Goal: Navigation & Orientation: Find specific page/section

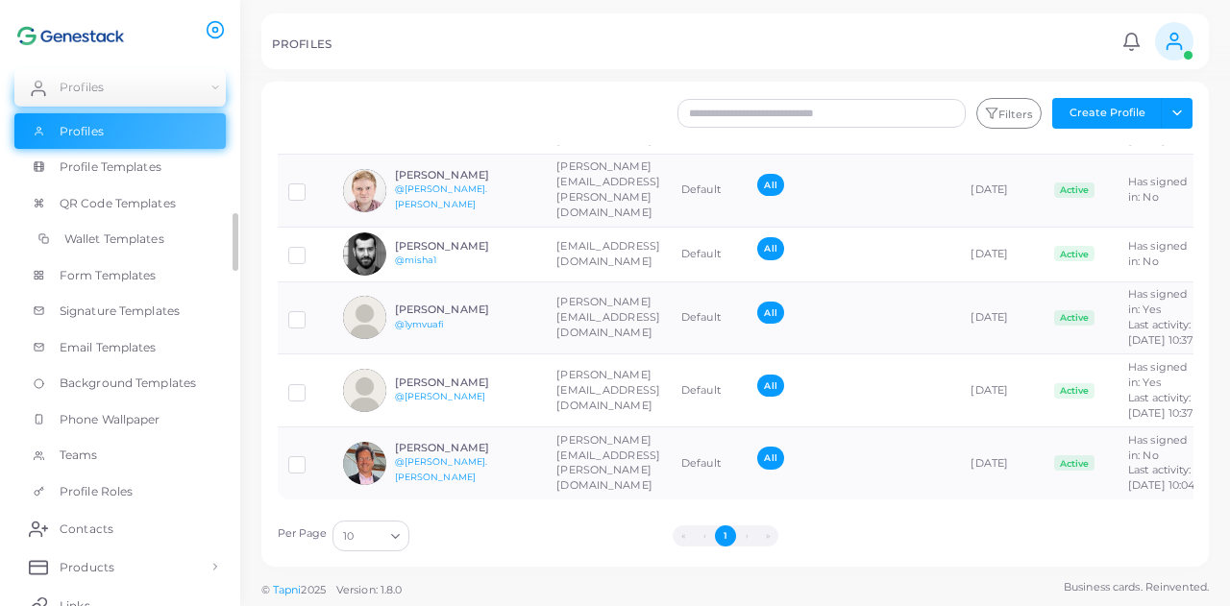
scroll to position [126, 0]
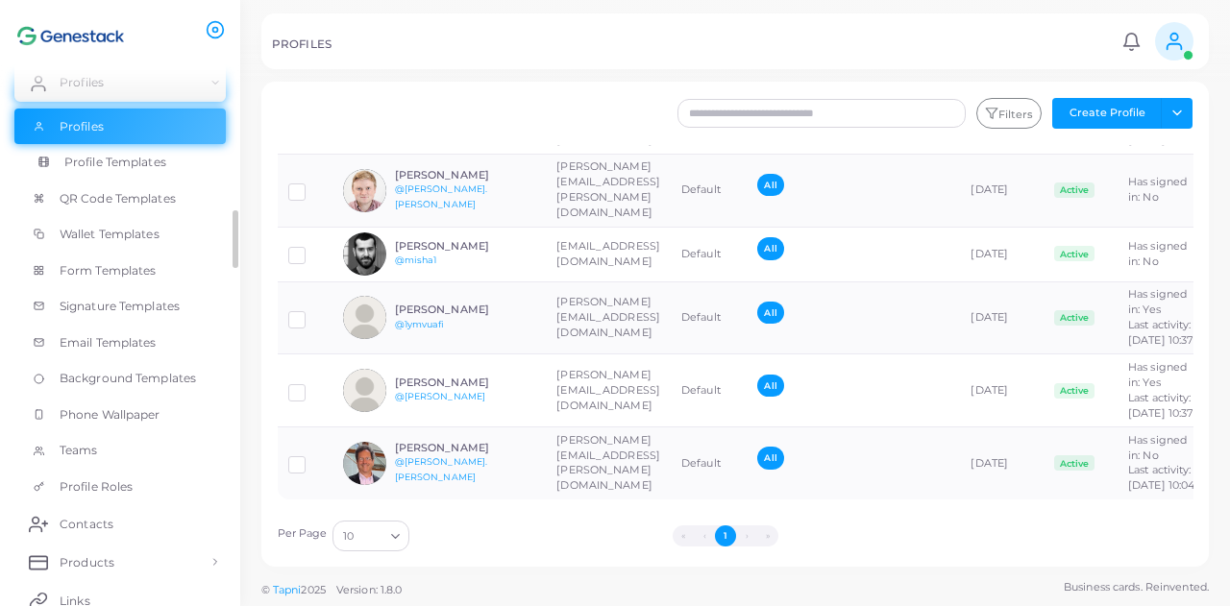
click at [153, 161] on span "Profile Templates" at bounding box center [115, 162] width 102 height 17
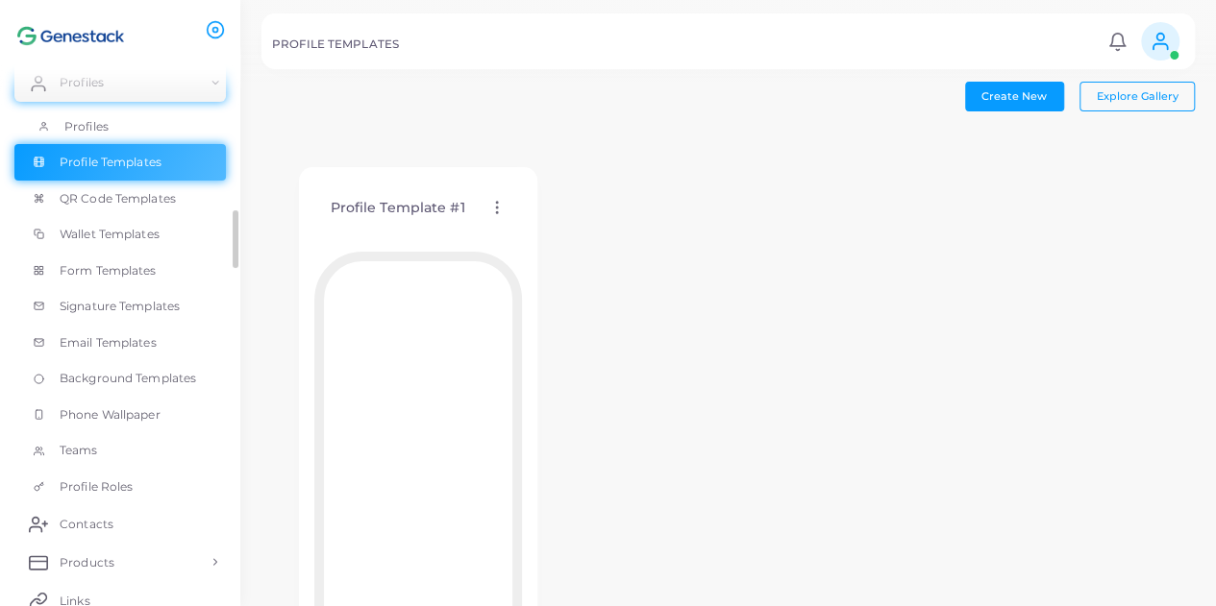
click at [115, 122] on link "Profiles" at bounding box center [119, 127] width 211 height 37
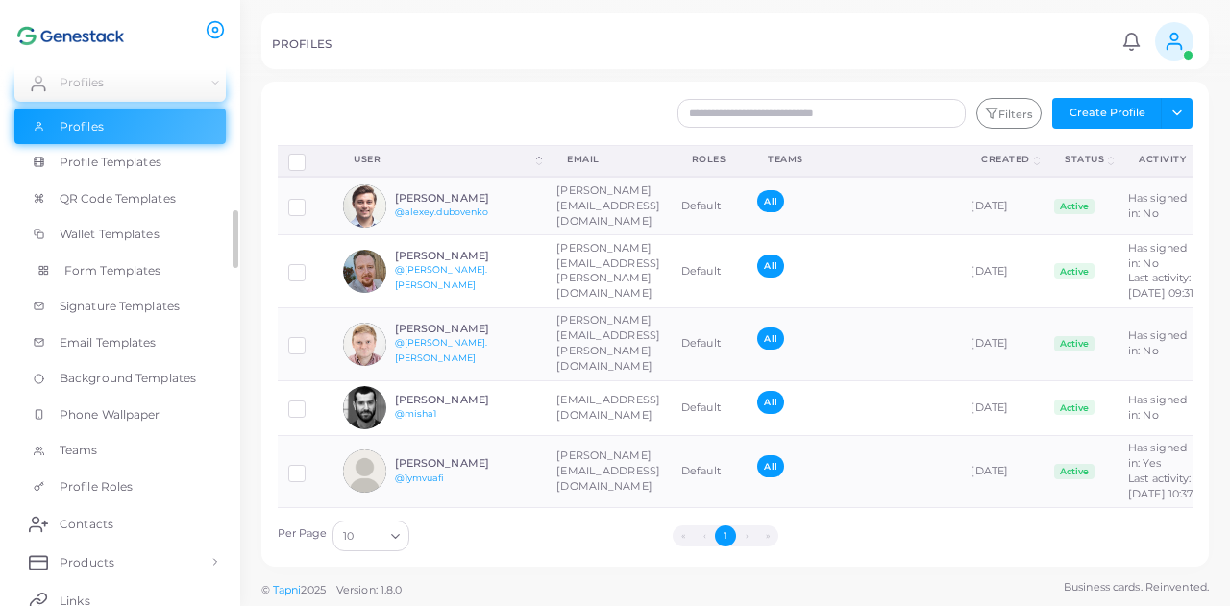
click at [147, 272] on span "Form Templates" at bounding box center [112, 270] width 97 height 17
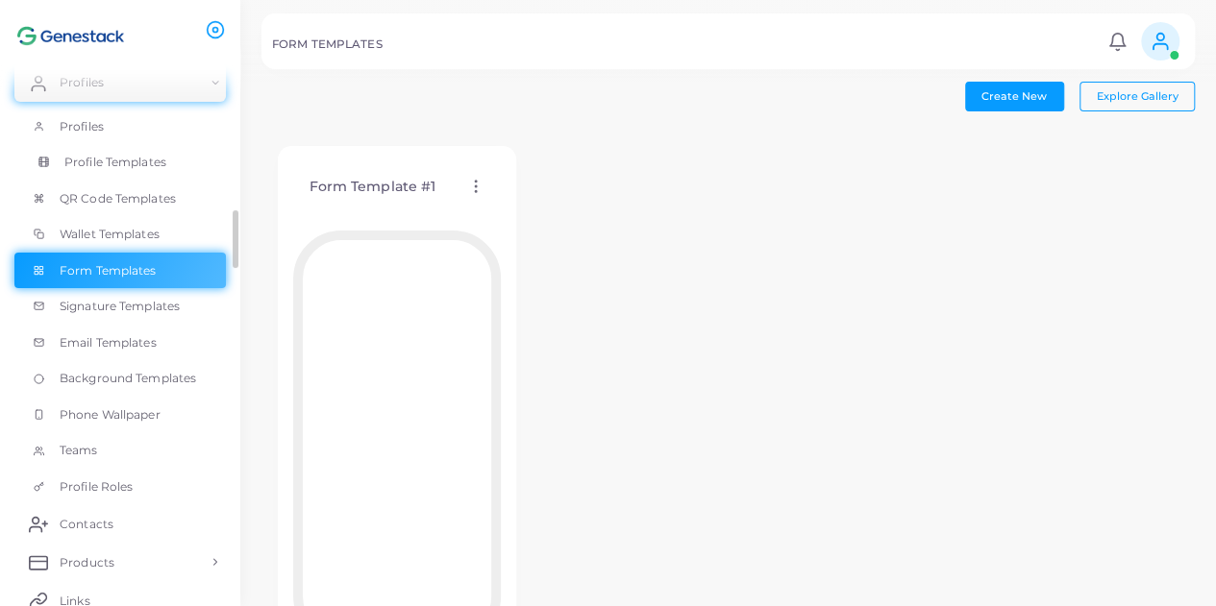
click at [154, 166] on span "Profile Templates" at bounding box center [115, 162] width 102 height 17
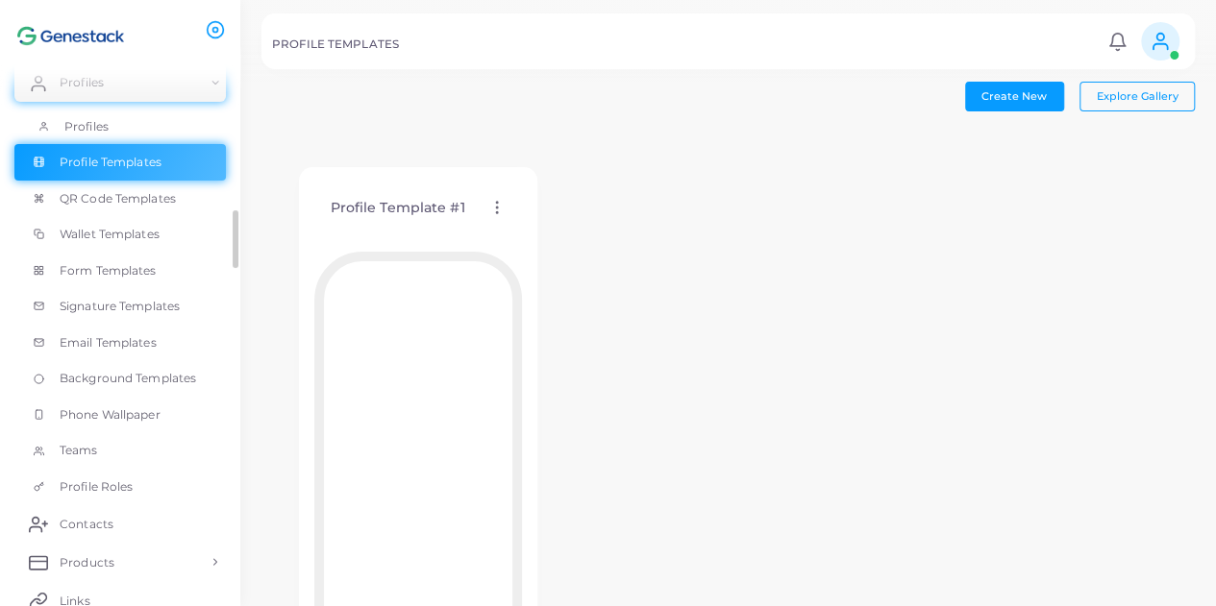
click at [145, 127] on link "Profiles" at bounding box center [119, 127] width 211 height 37
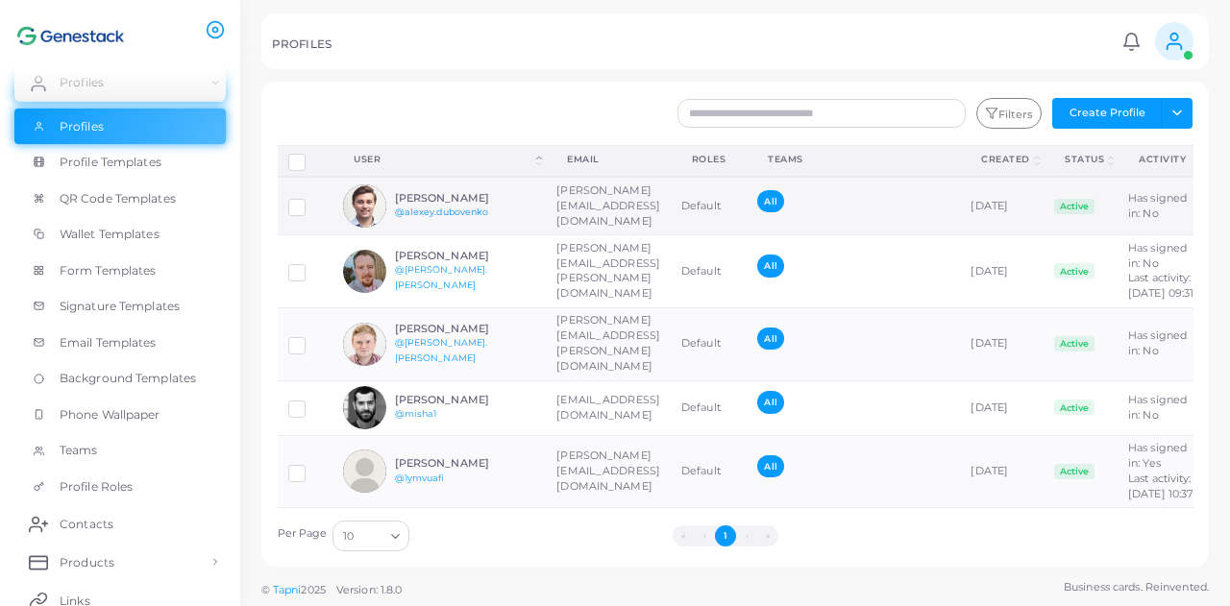
click at [458, 210] on link "@alexey.dubovenko" at bounding box center [442, 212] width 94 height 11
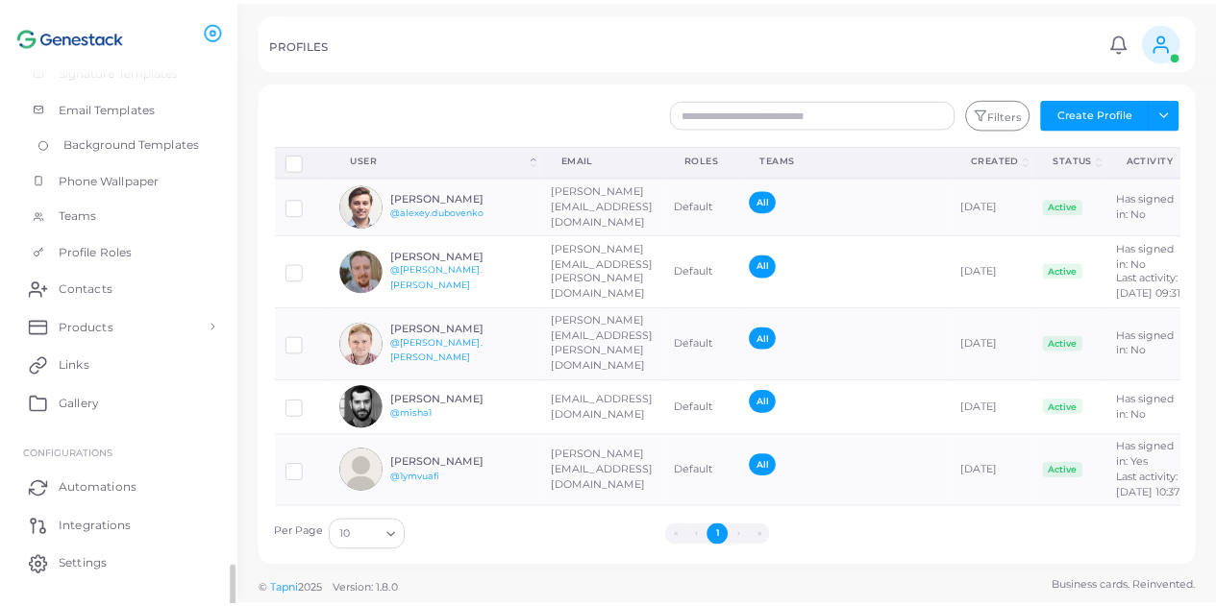
scroll to position [392, 0]
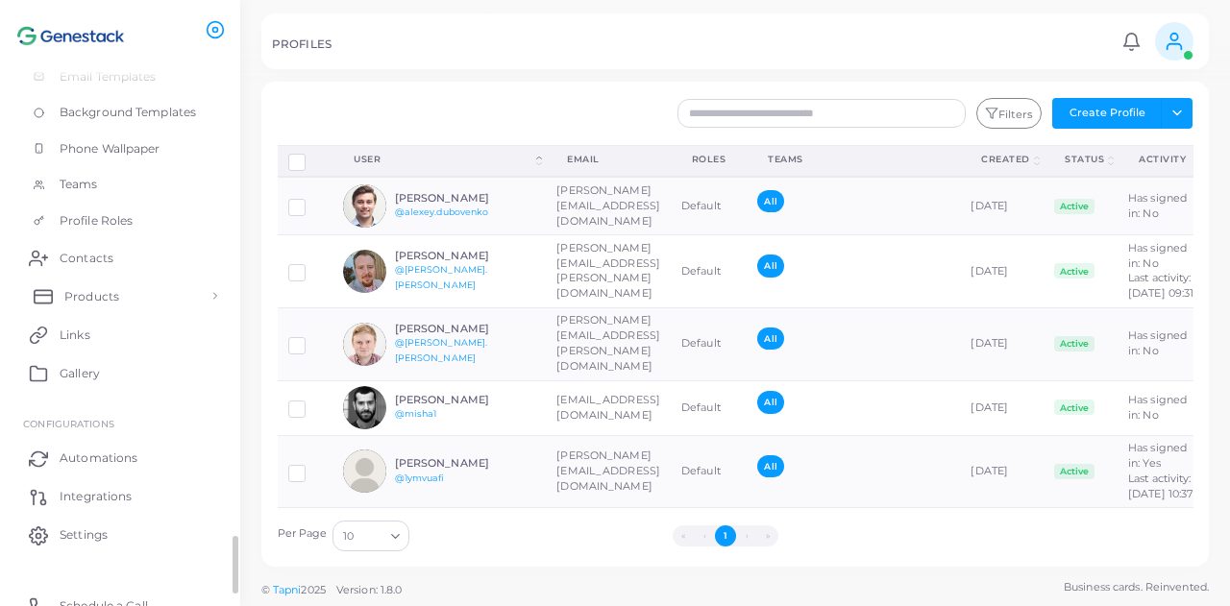
click at [127, 284] on link "Products" at bounding box center [119, 296] width 211 height 38
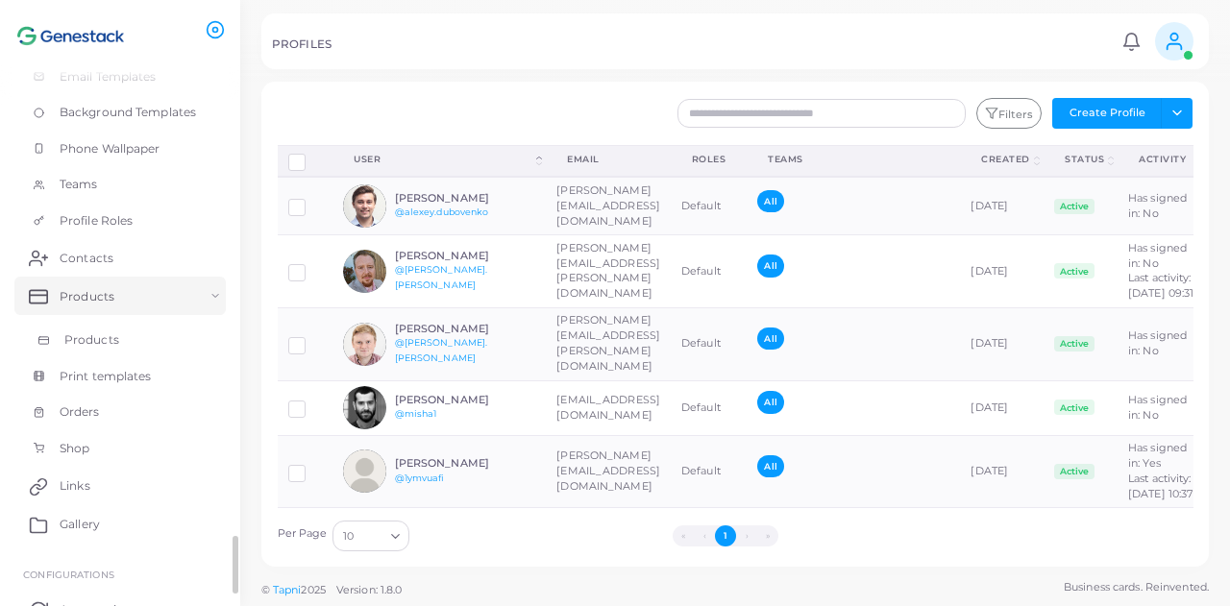
click at [115, 332] on span "Products" at bounding box center [91, 340] width 55 height 17
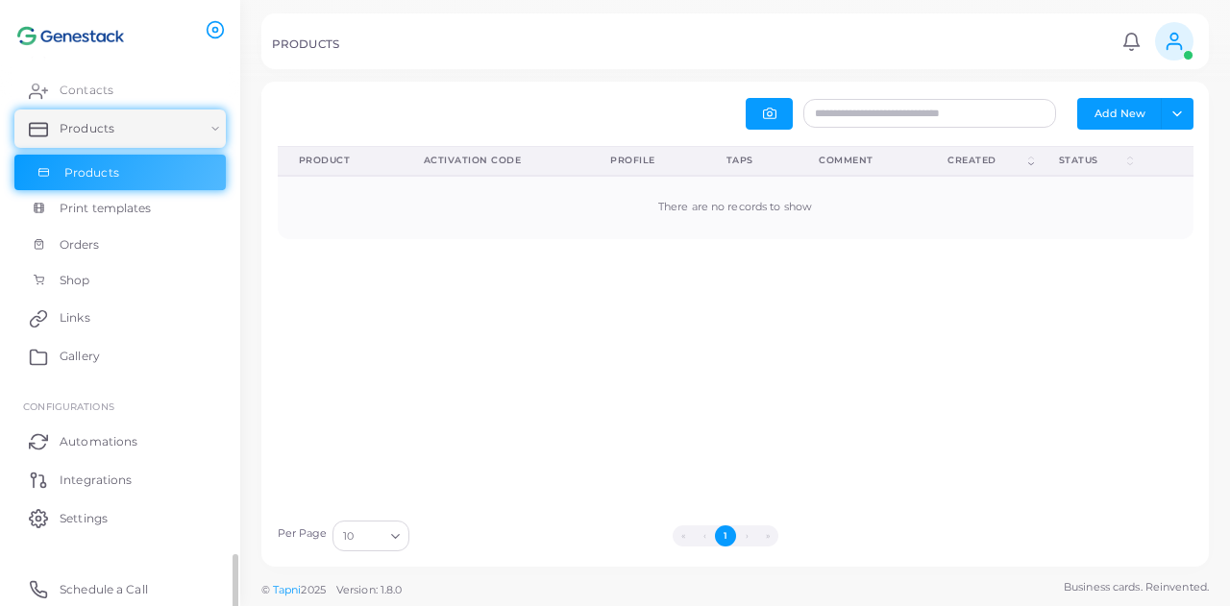
scroll to position [157, 0]
click at [119, 210] on span "Print templates" at bounding box center [110, 208] width 92 height 17
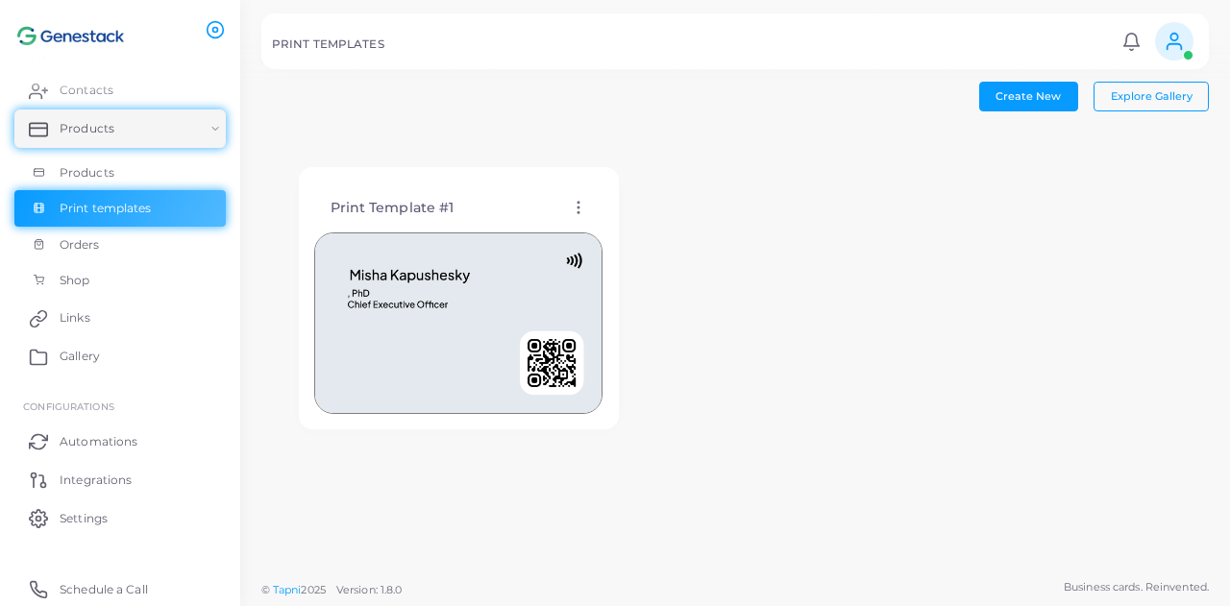
click at [483, 280] on img at bounding box center [458, 324] width 288 height 182
click at [585, 207] on icon at bounding box center [578, 207] width 17 height 17
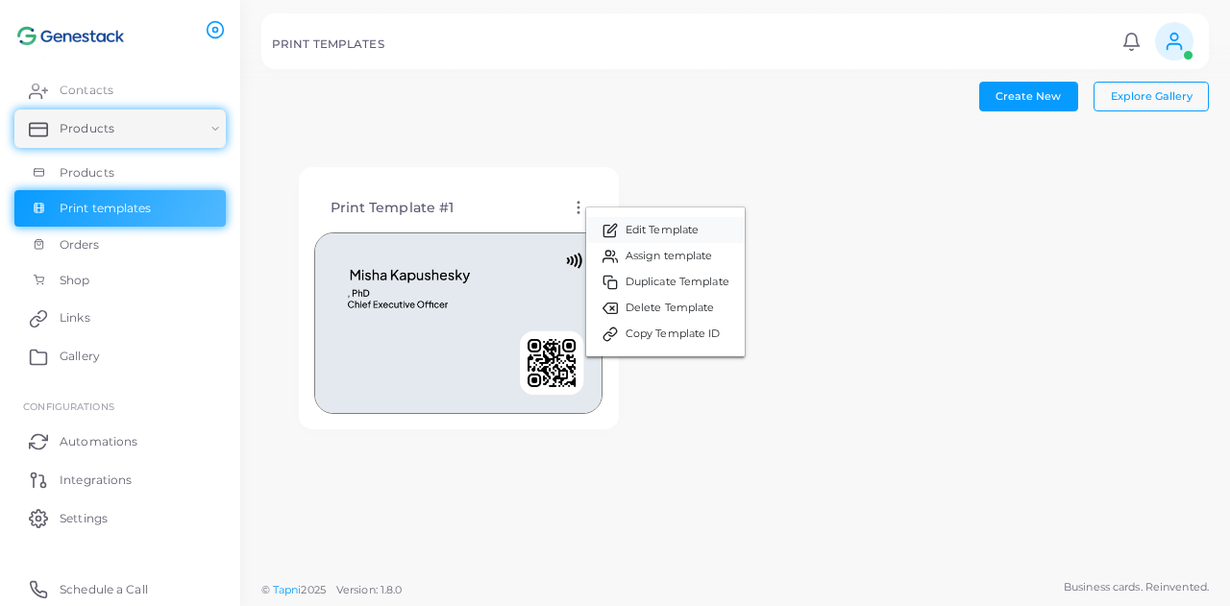
click at [629, 220] on link "Edit Template" at bounding box center [665, 230] width 159 height 26
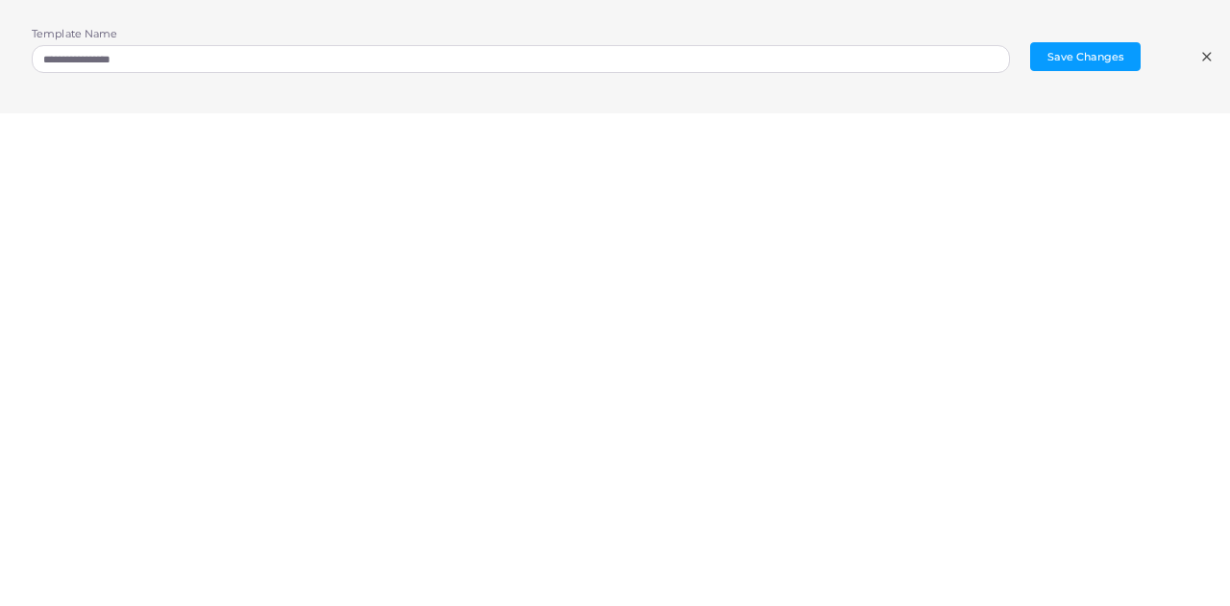
click at [1215, 49] on div "**********" at bounding box center [615, 56] width 1230 height 113
click at [1207, 54] on icon at bounding box center [1207, 56] width 15 height 15
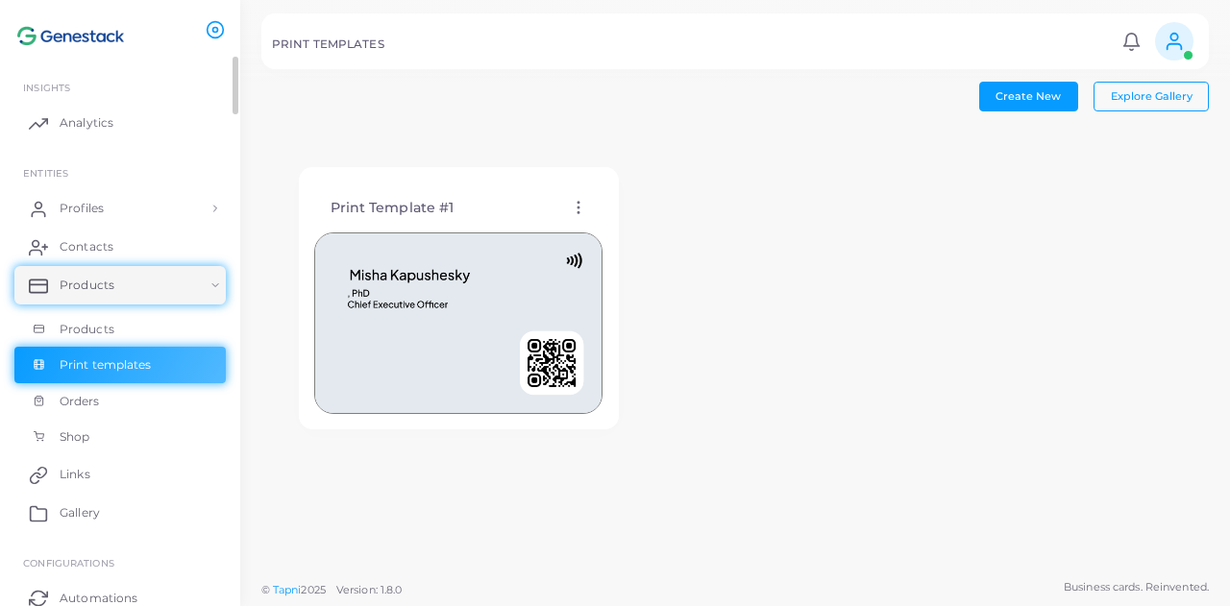
click at [88, 183] on ul "INSIGHTS Analytics ENTITIES Profiles Profiles Profile Templates QR Code Templat…" at bounding box center [120, 415] width 240 height 717
click at [137, 210] on link "Profiles" at bounding box center [119, 208] width 211 height 38
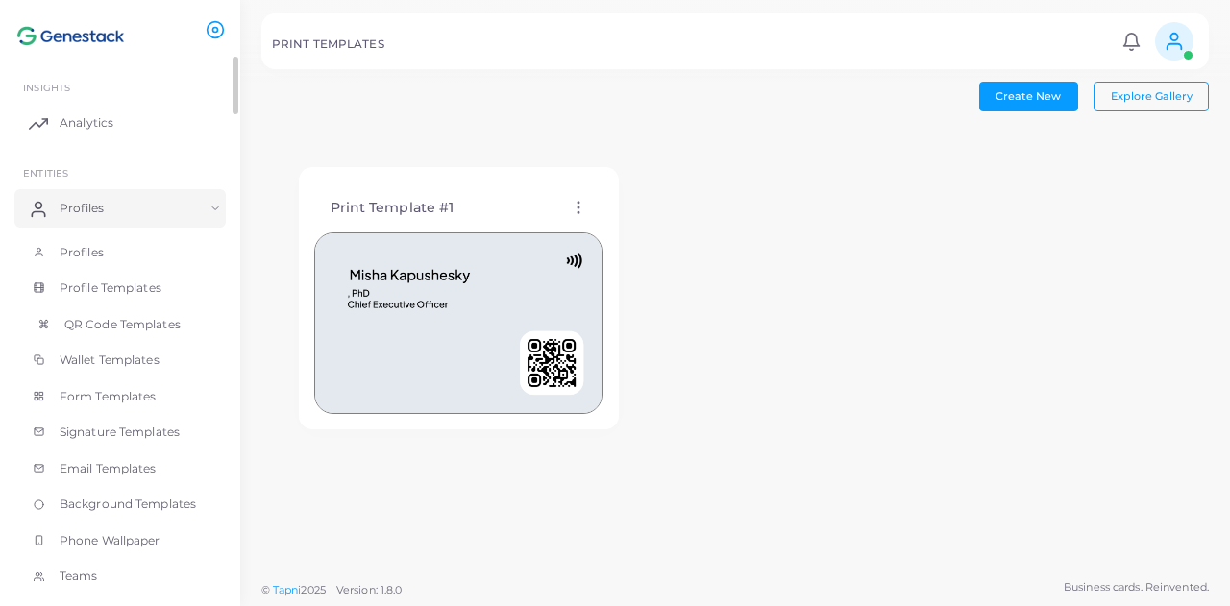
click at [136, 322] on span "QR Code Templates" at bounding box center [122, 324] width 116 height 17
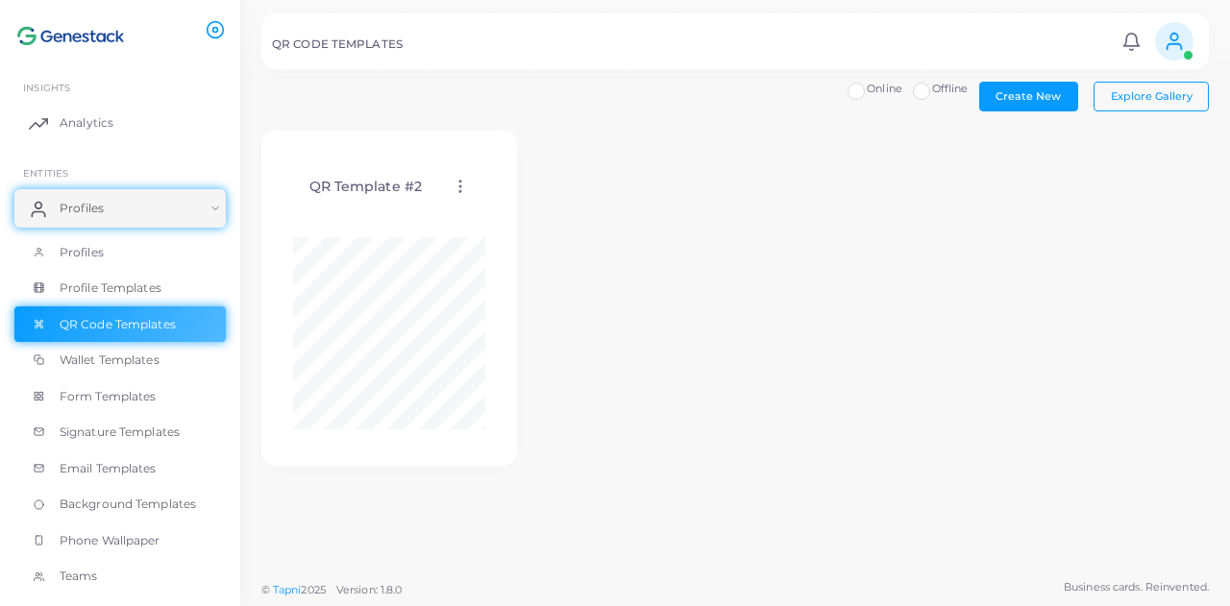
click at [467, 186] on icon at bounding box center [460, 186] width 17 height 17
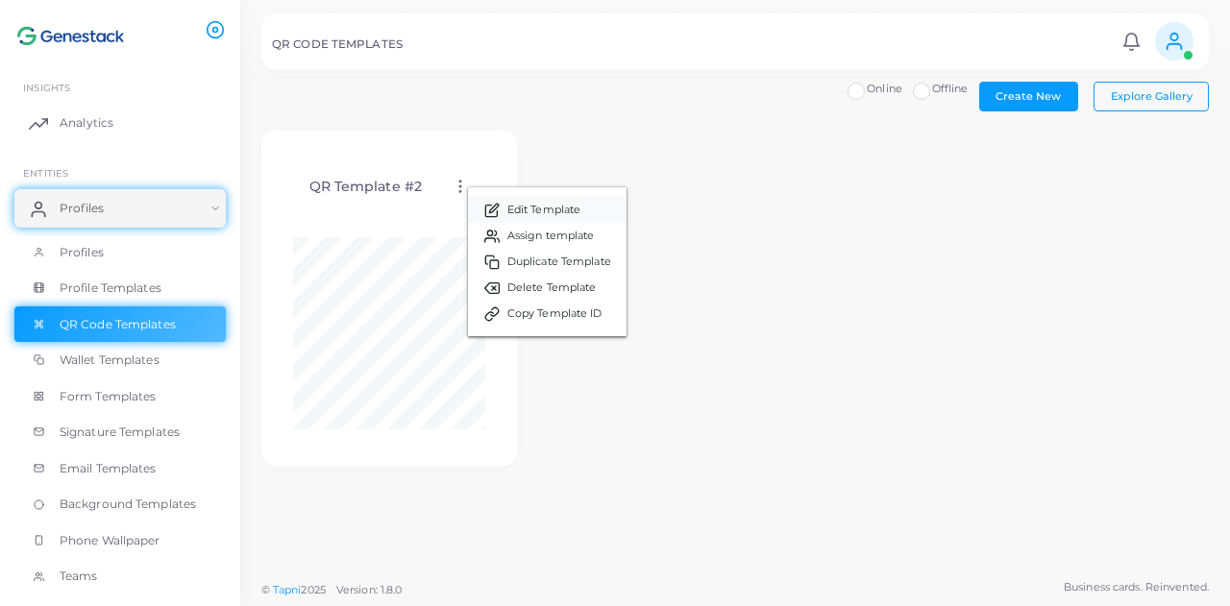
click at [540, 206] on span "Edit Template" at bounding box center [543, 210] width 73 height 15
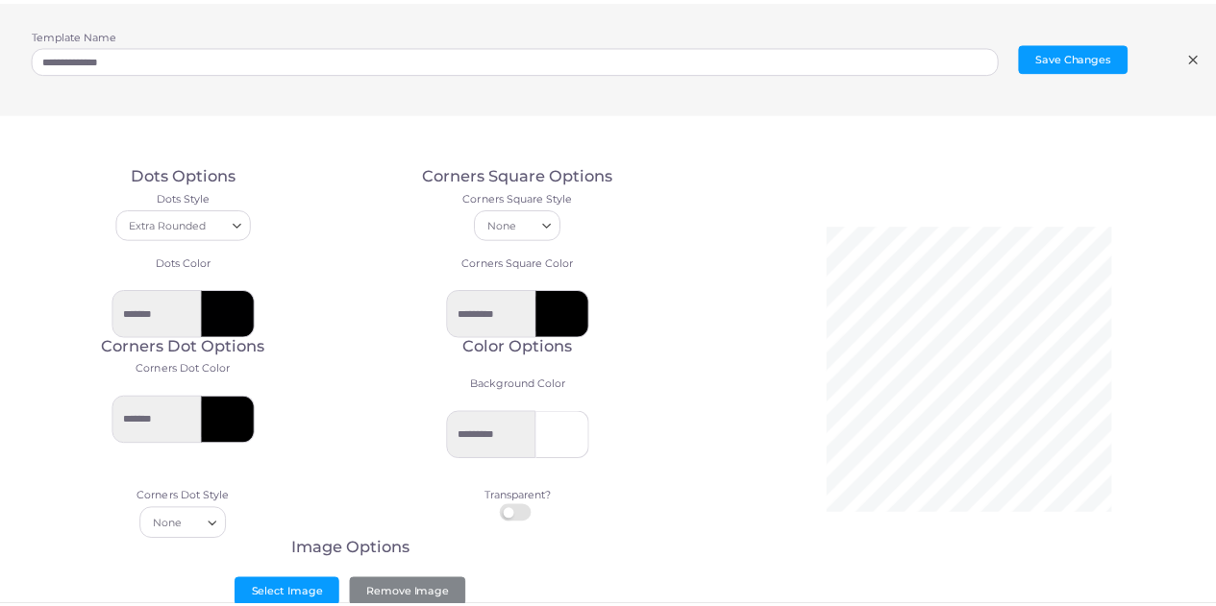
scroll to position [28, 0]
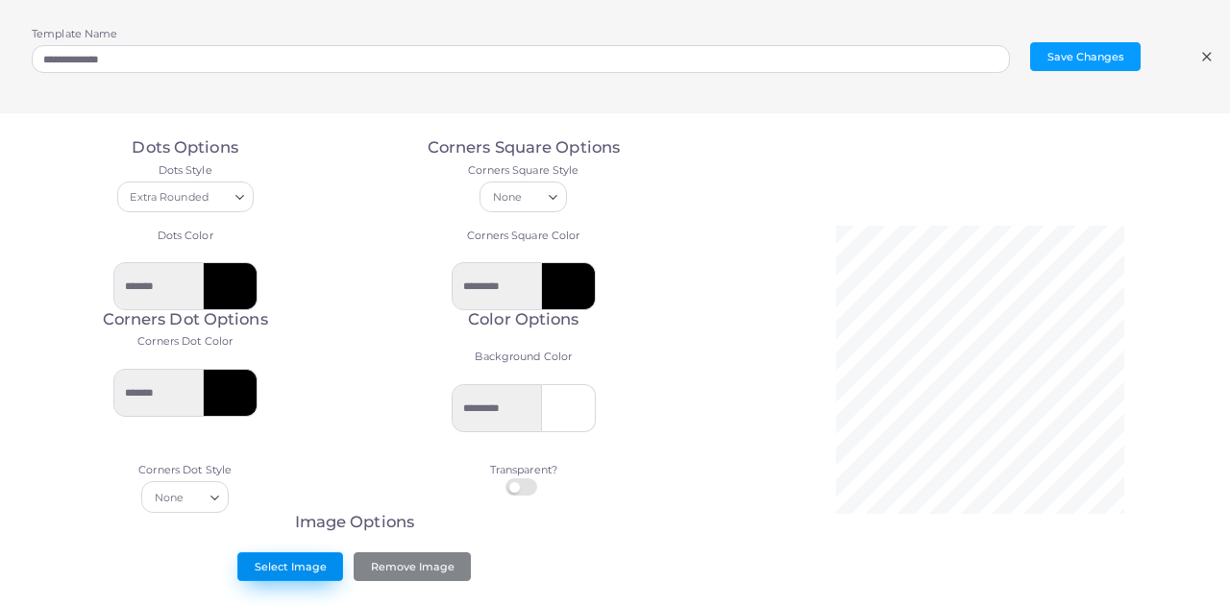
click at [315, 558] on button "Select Image" at bounding box center [290, 567] width 106 height 29
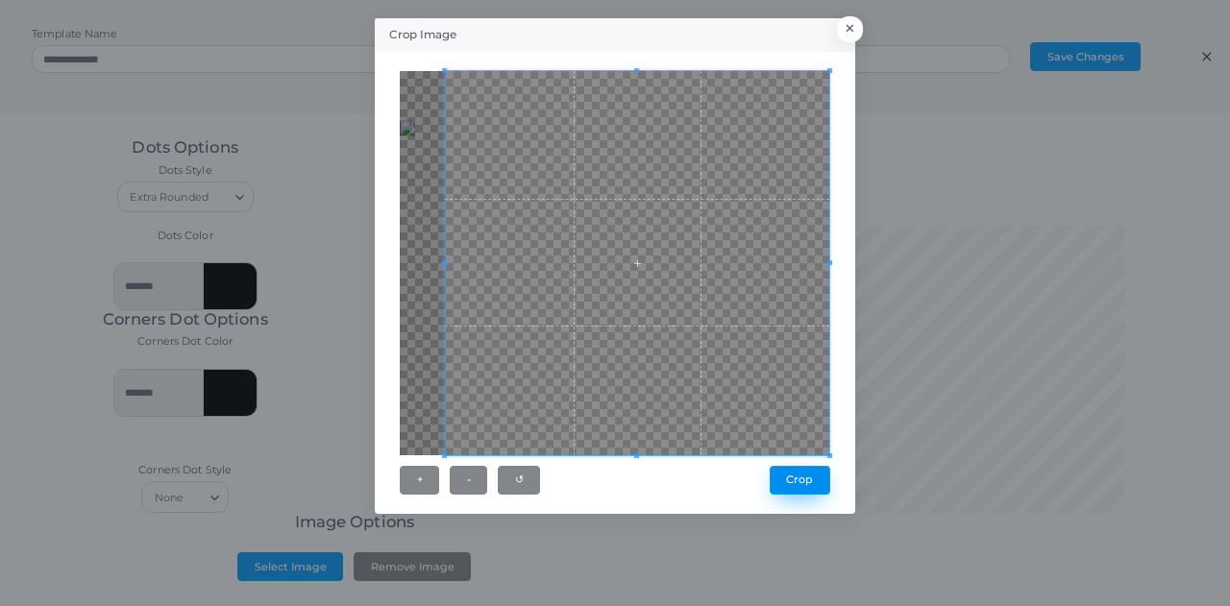
click at [790, 485] on button "Crop" at bounding box center [800, 480] width 61 height 29
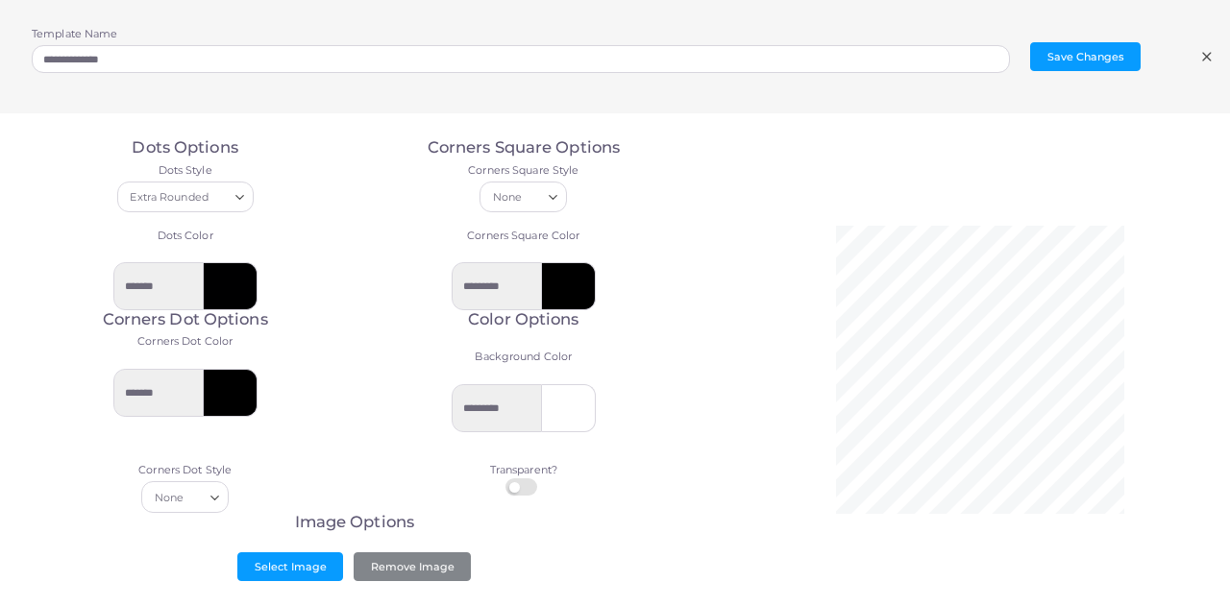
click at [1211, 55] on icon at bounding box center [1207, 56] width 15 height 15
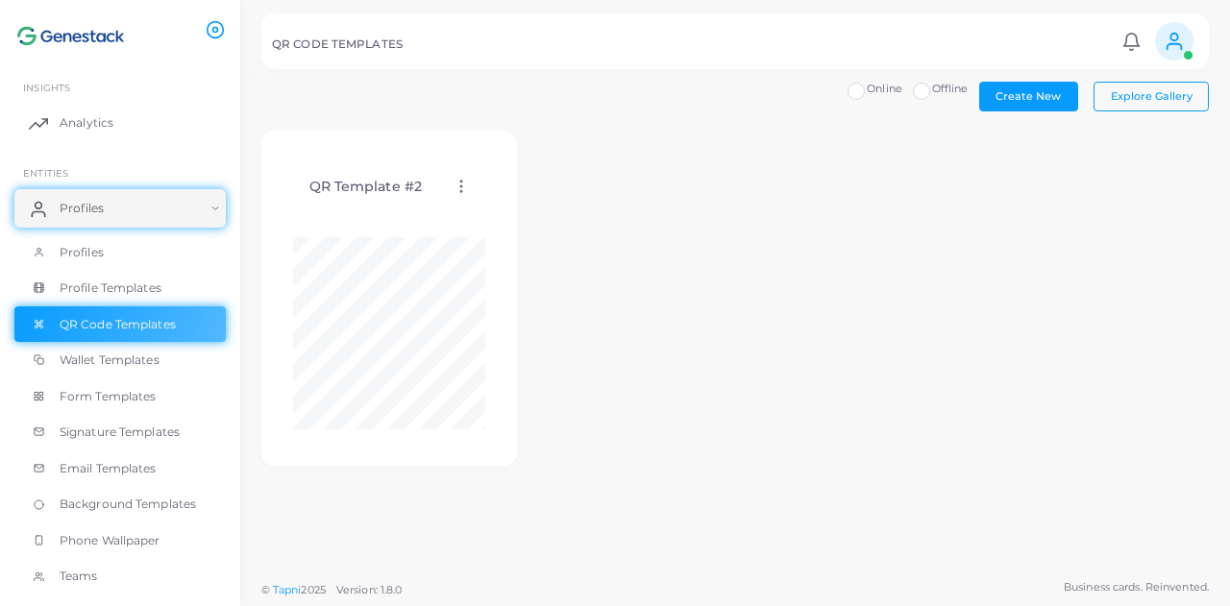
click at [453, 180] on icon at bounding box center [461, 186] width 17 height 17
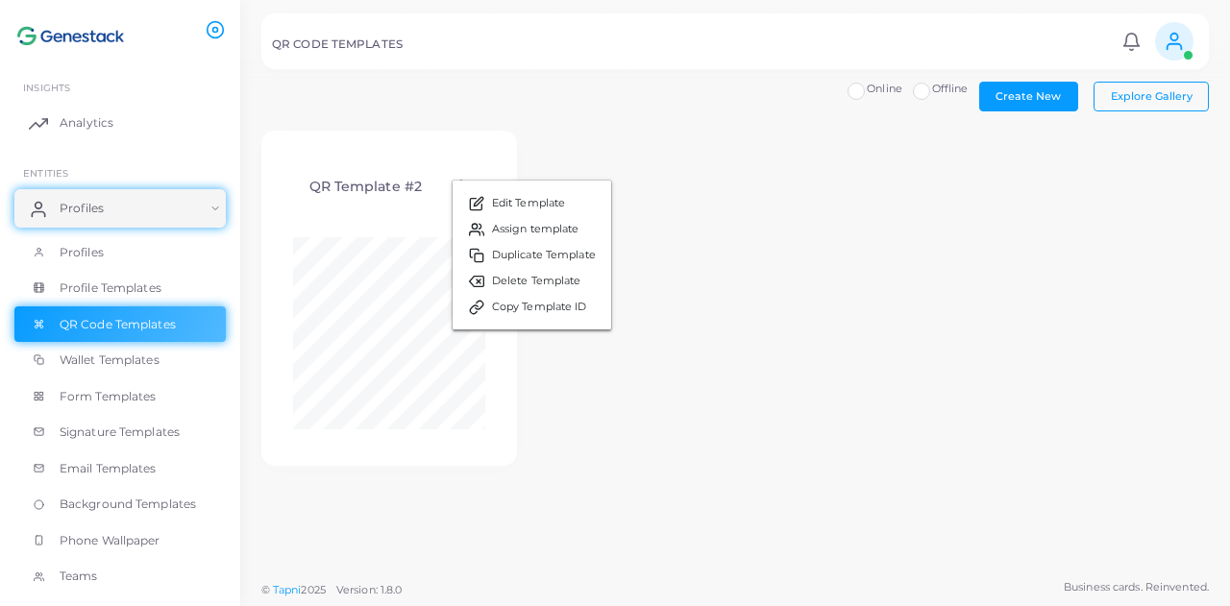
click at [428, 136] on div "QR Template #2 Edit Template Assign template Duplicate Template Delete Template…" at bounding box center [389, 298] width 256 height 335
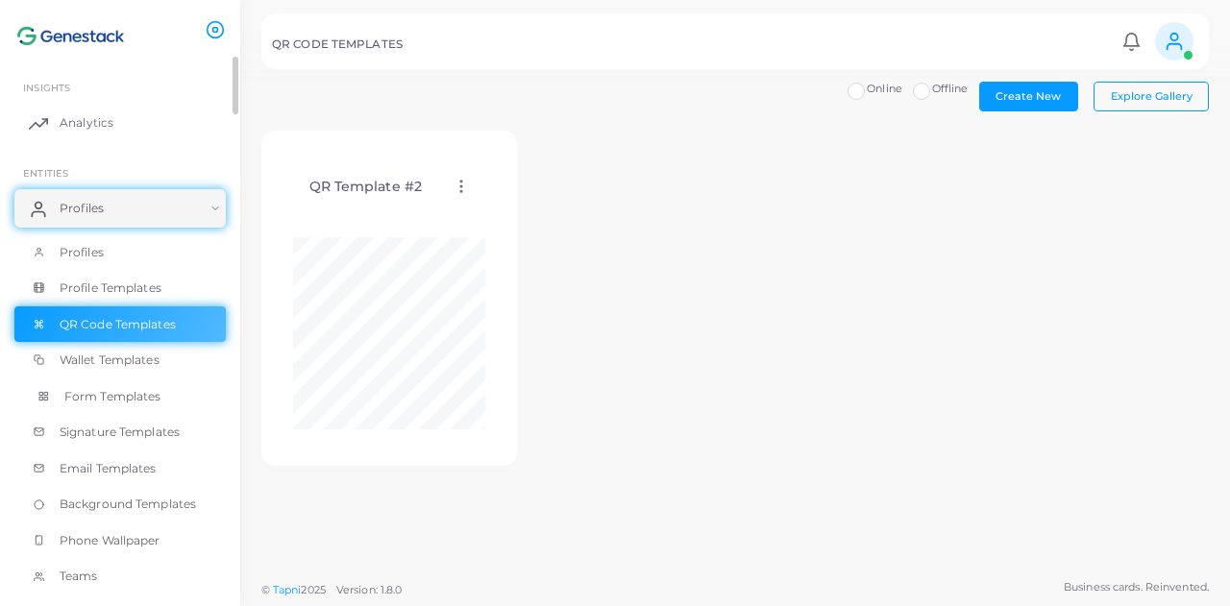
click at [134, 412] on link "Form Templates" at bounding box center [119, 397] width 211 height 37
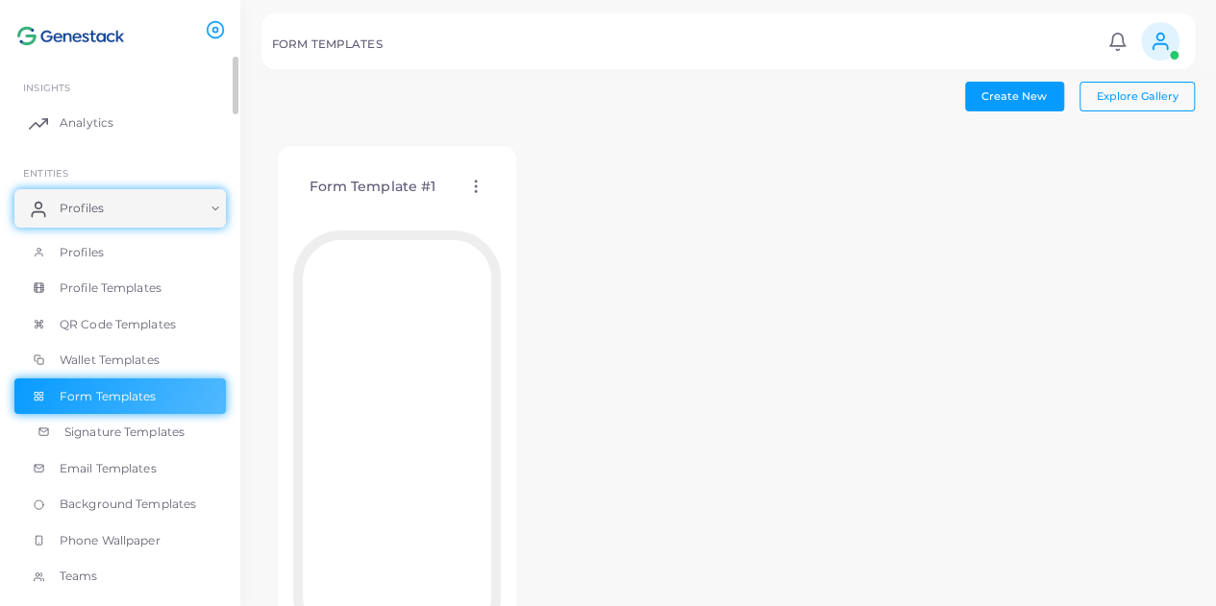
click at [146, 440] on span "Signature Templates" at bounding box center [124, 432] width 120 height 17
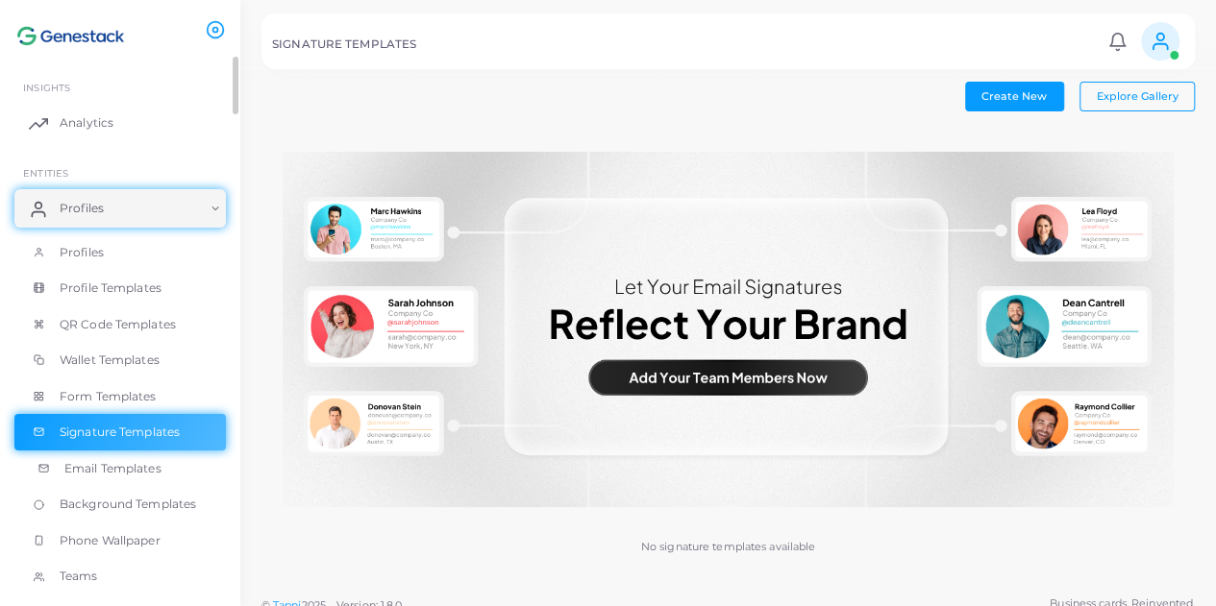
click at [81, 472] on span "Email Templates" at bounding box center [112, 468] width 97 height 17
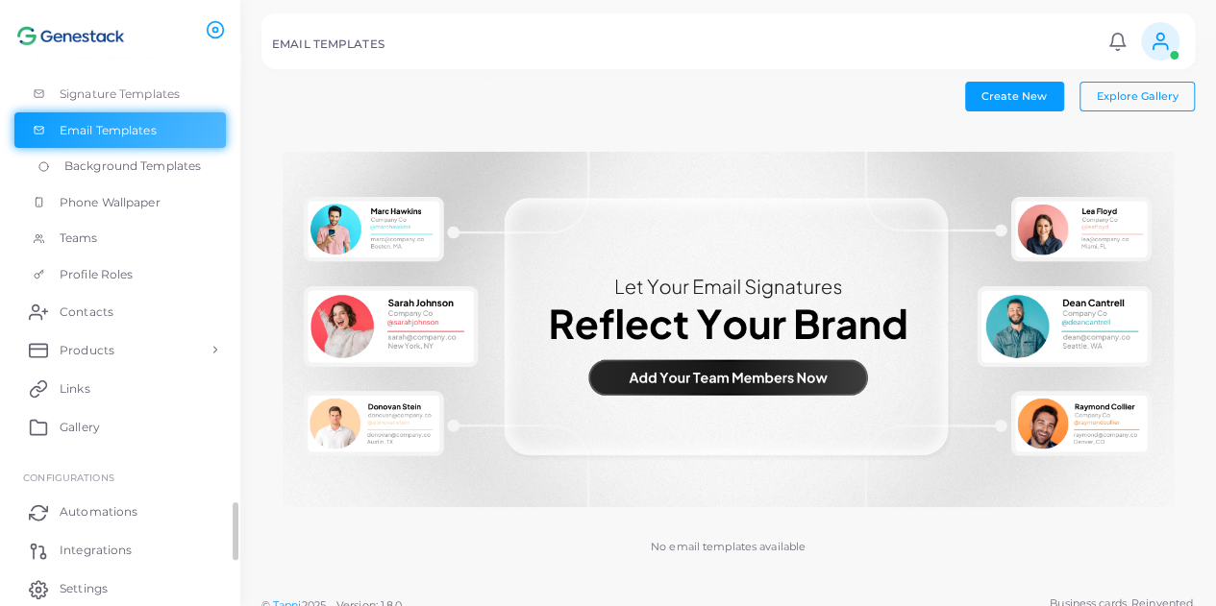
scroll to position [409, 0]
